Goal: Check status: Check status

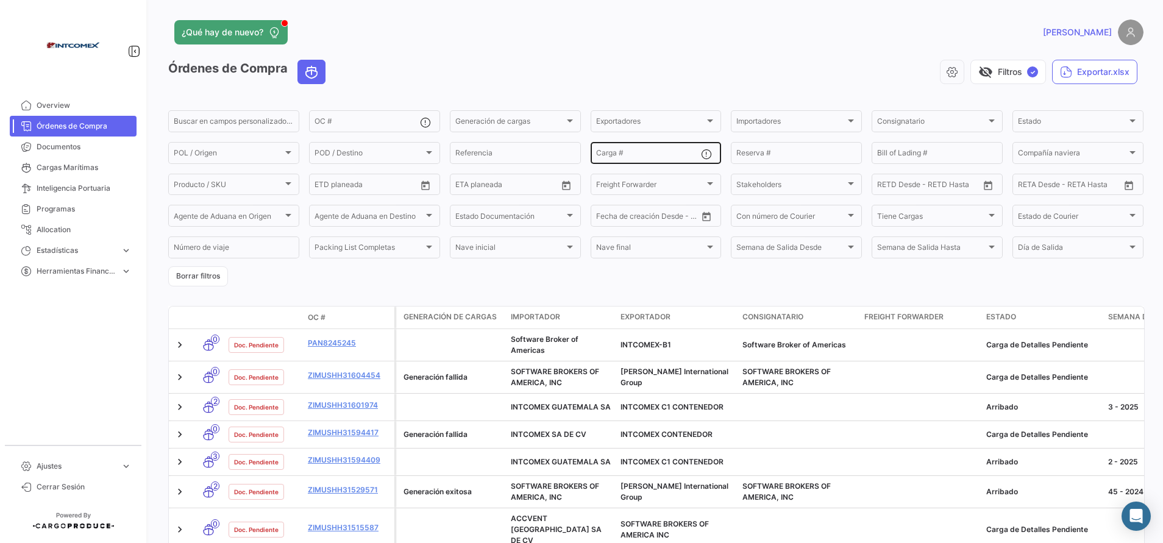
click at [659, 151] on input "Carga #" at bounding box center [648, 155] width 105 height 9
paste input "ONEU0890214"
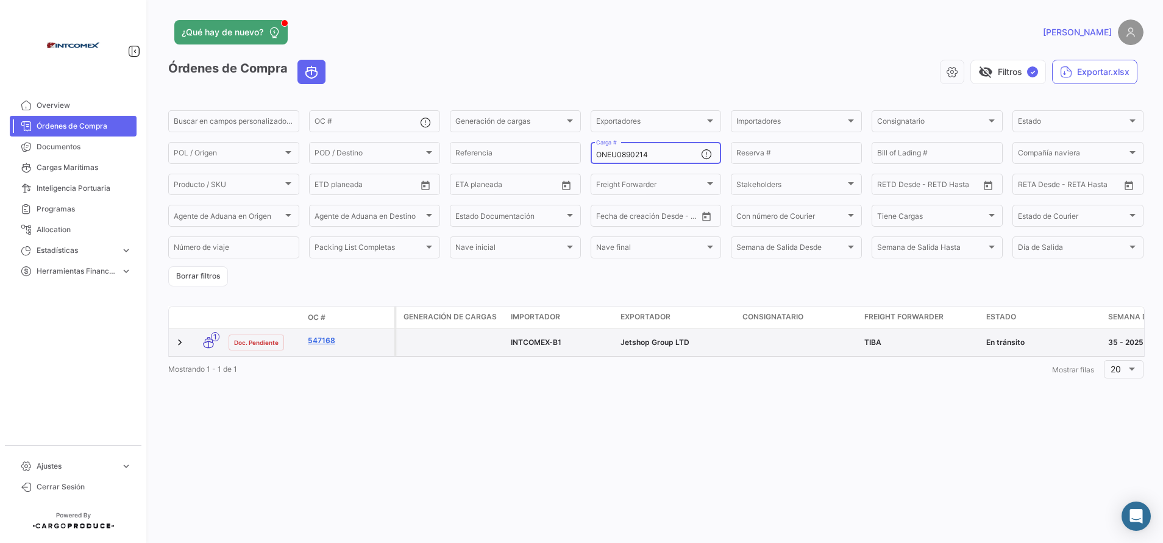
type input "ONEU0890214"
click at [322, 336] on link "547168" at bounding box center [349, 340] width 82 height 11
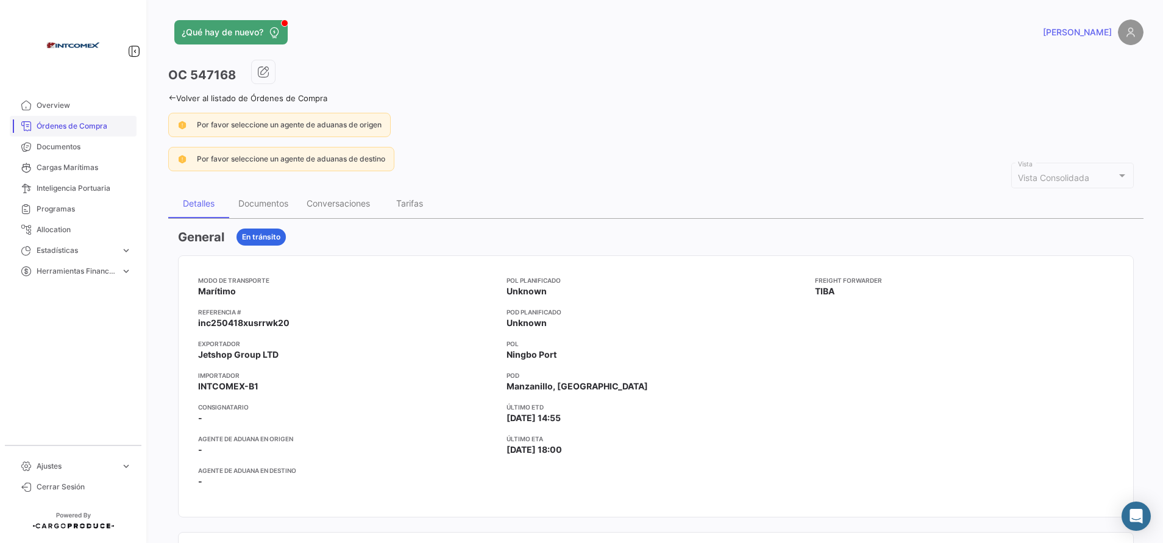
click at [84, 121] on span "Órdenes de Compra" at bounding box center [84, 126] width 95 height 11
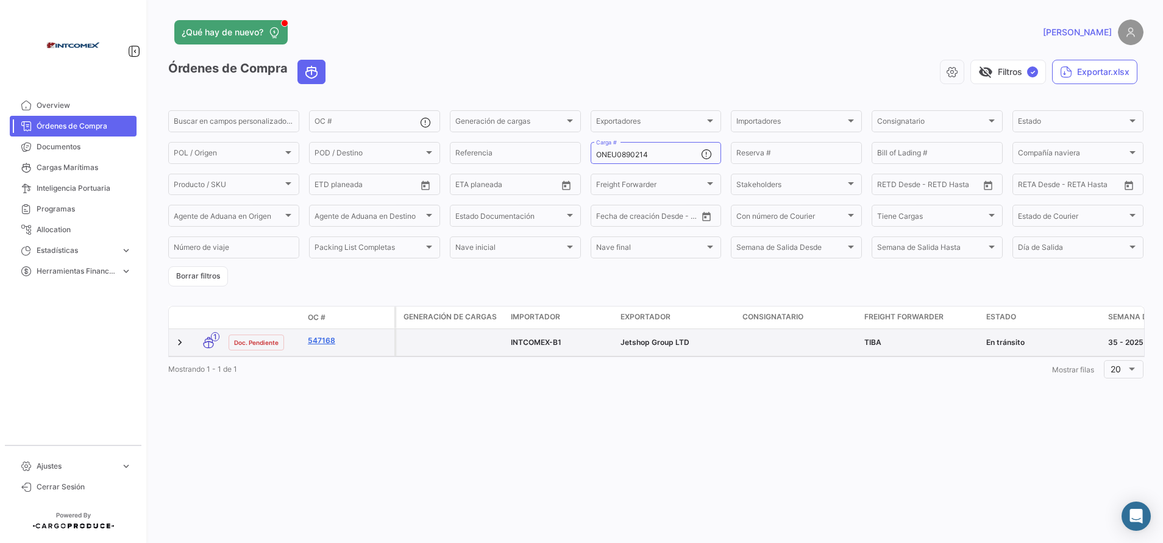
click at [329, 339] on link "547168" at bounding box center [349, 340] width 82 height 11
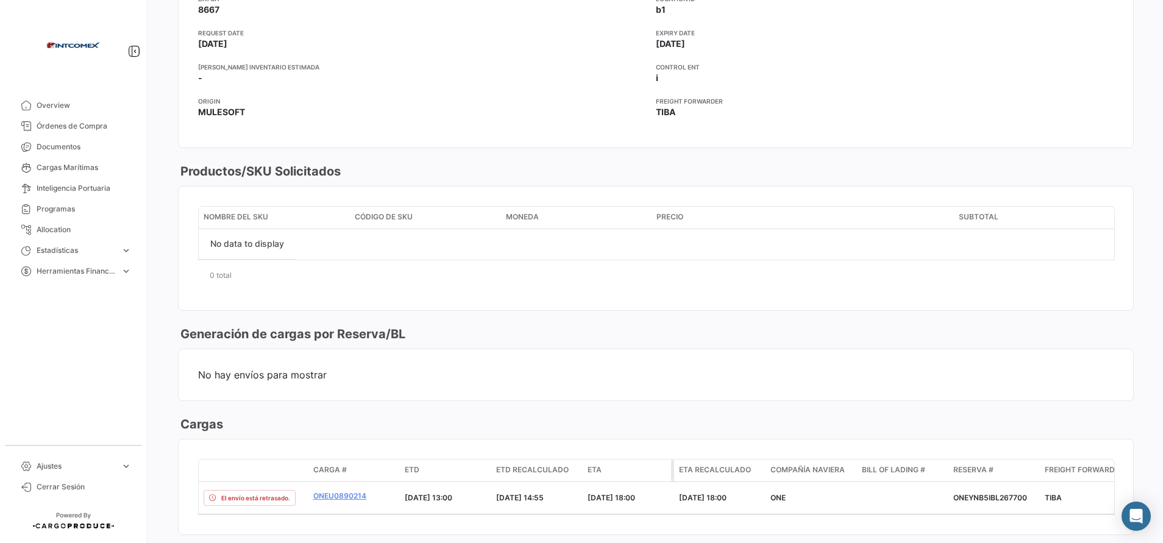
scroll to position [823, 0]
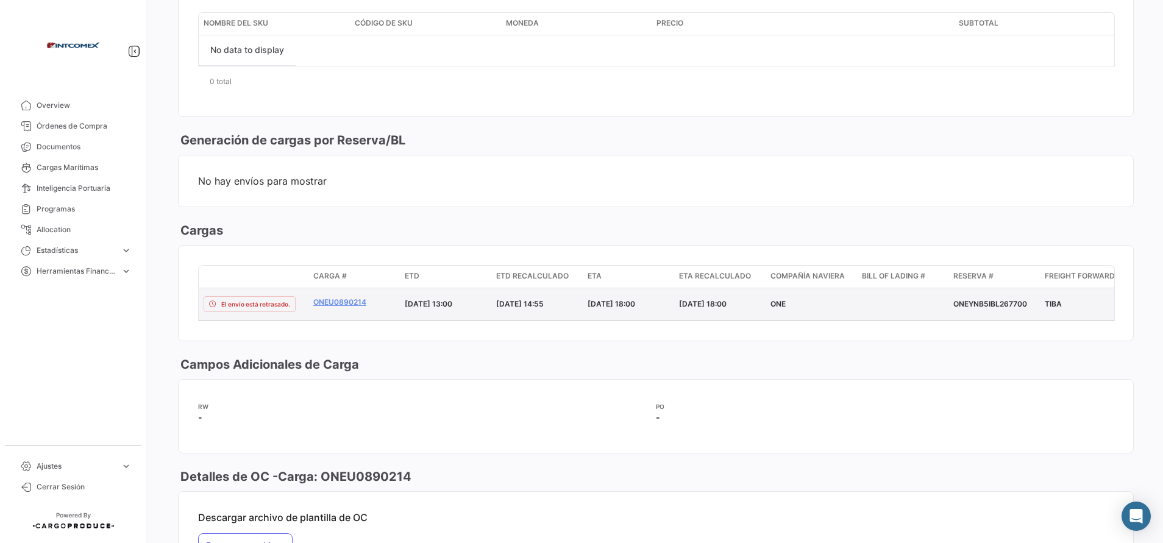
click at [348, 294] on datatable-body-cell "ONEU0890214" at bounding box center [353, 304] width 91 height 32
click at [351, 297] on link "ONEU0890214" at bounding box center [354, 302] width 82 height 11
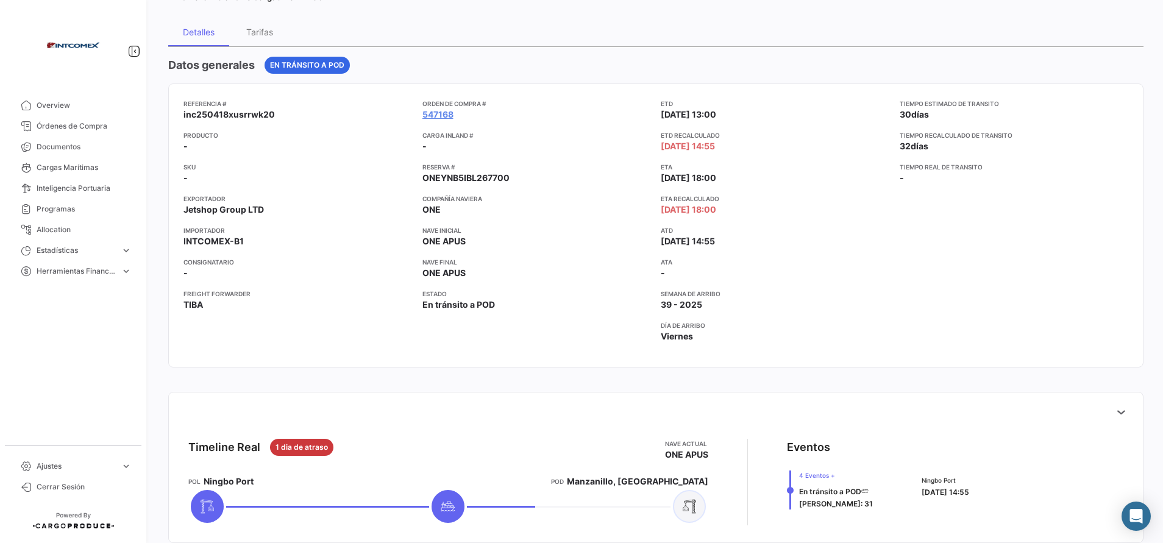
scroll to position [274, 0]
